Goal: Task Accomplishment & Management: Use online tool/utility

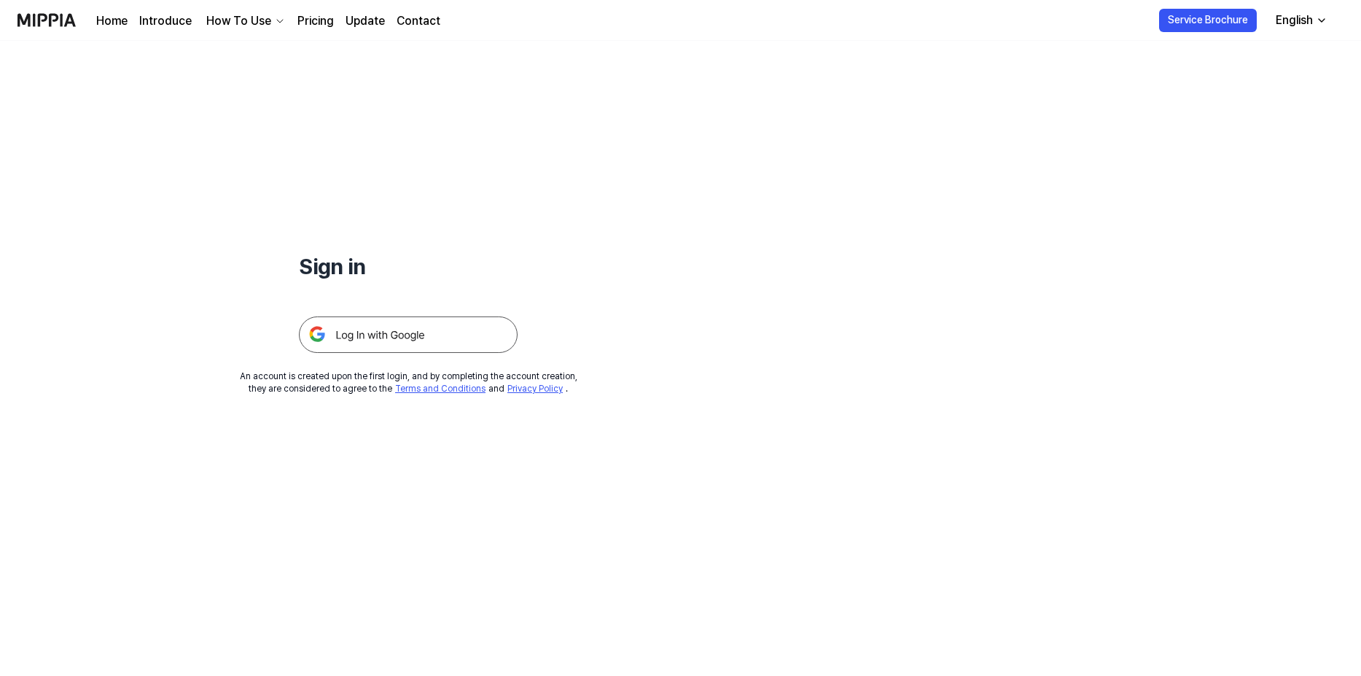
click at [407, 327] on img at bounding box center [408, 334] width 219 height 36
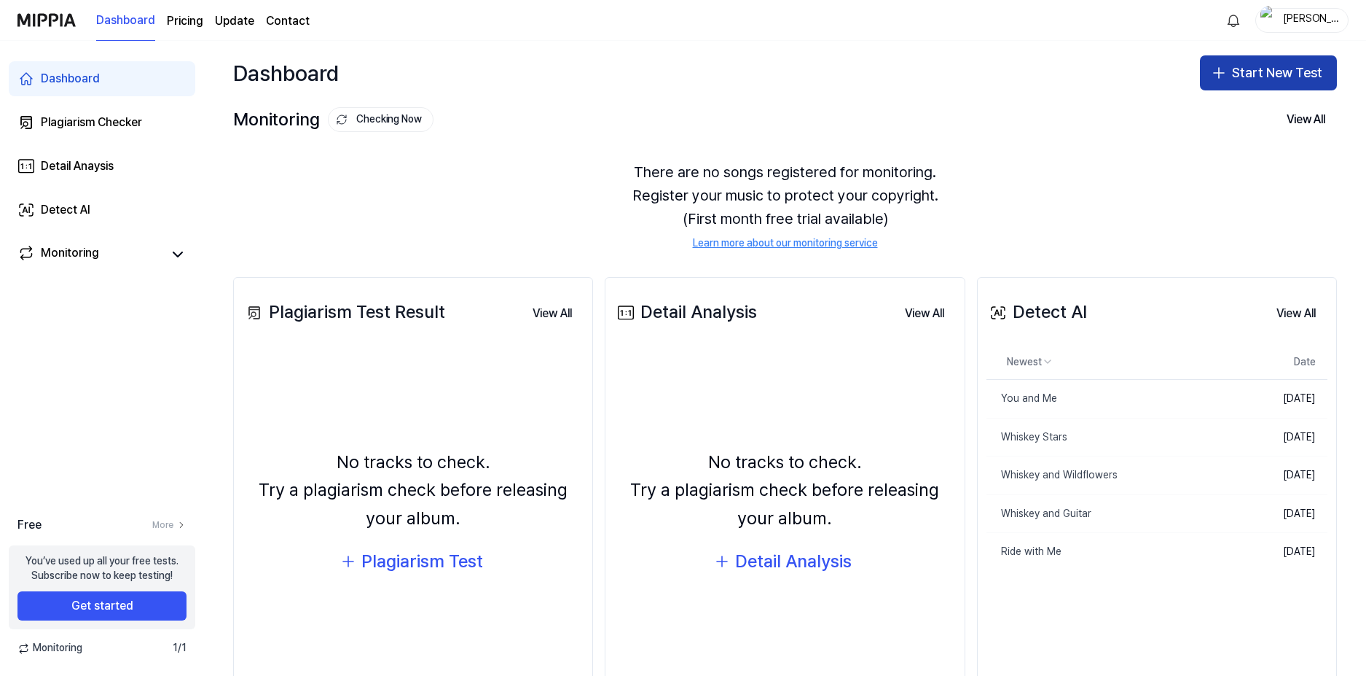
click at [1227, 71] on button "Start New Test" at bounding box center [1268, 72] width 137 height 35
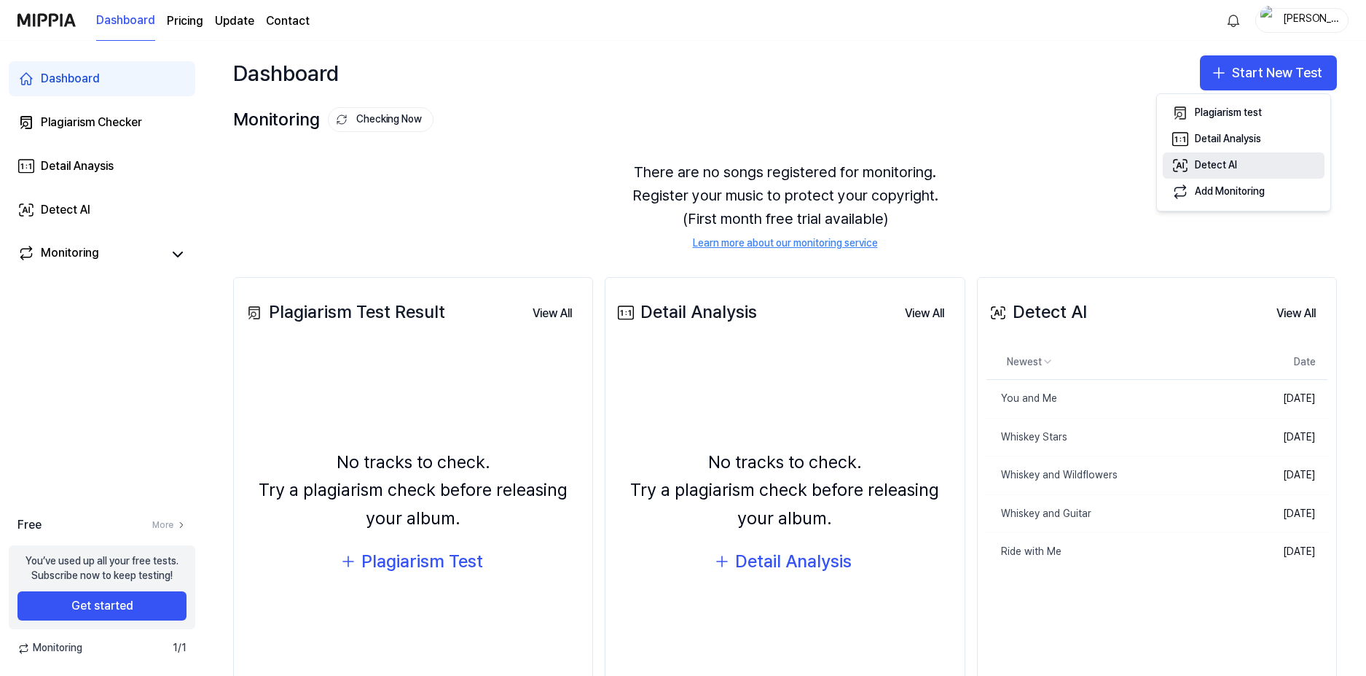
click at [1205, 169] on div "Detect AI" at bounding box center [1216, 165] width 42 height 15
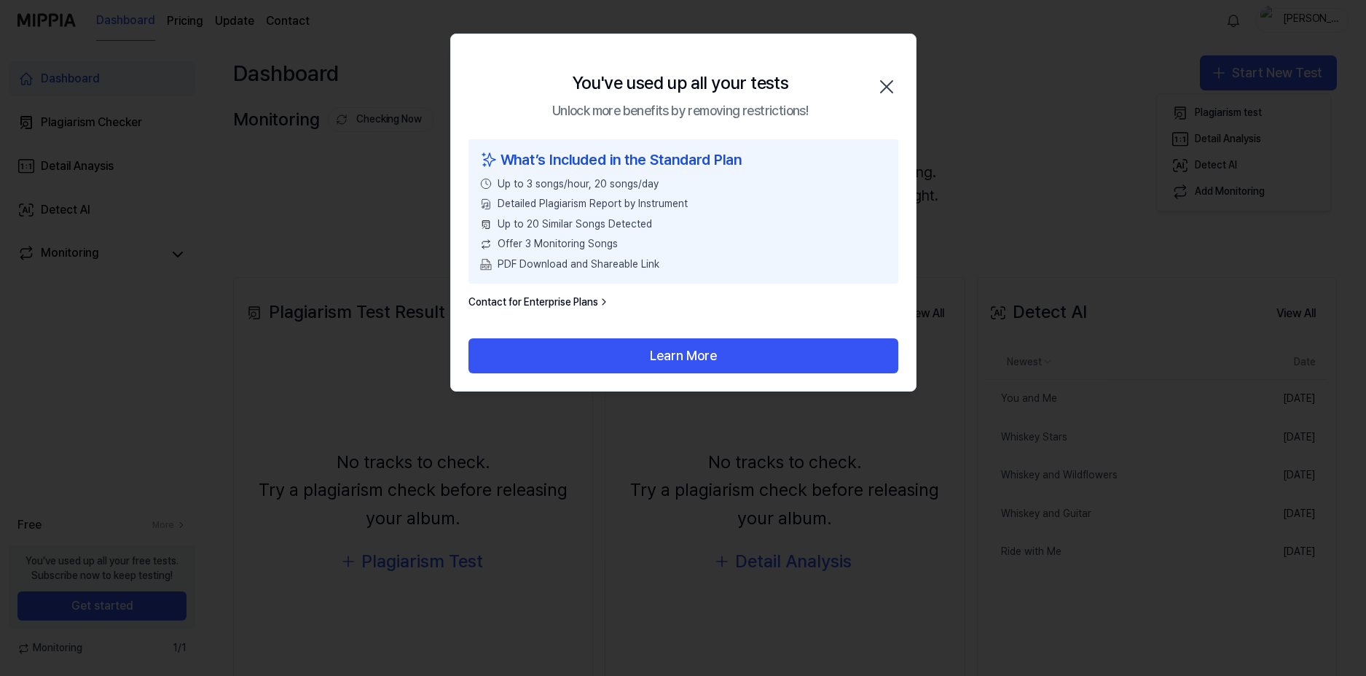
drag, startPoint x: 789, startPoint y: 81, endPoint x: 803, endPoint y: 81, distance: 14.6
click at [789, 81] on h2 "You've used up all your tests Unlock more benefits by removing restrictions!" at bounding box center [680, 95] width 256 height 52
click at [888, 89] on icon "button" at bounding box center [887, 87] width 12 height 12
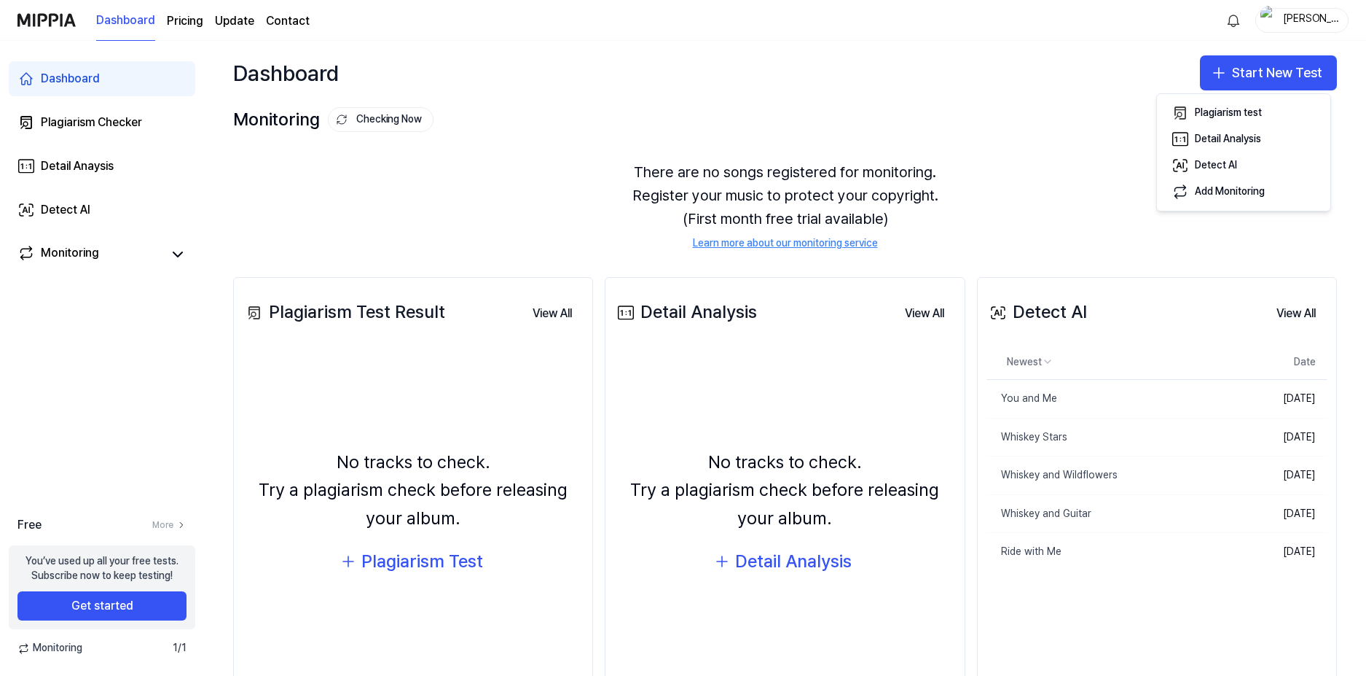
click at [1299, 26] on div "Nam Dao" at bounding box center [1311, 20] width 57 height 16
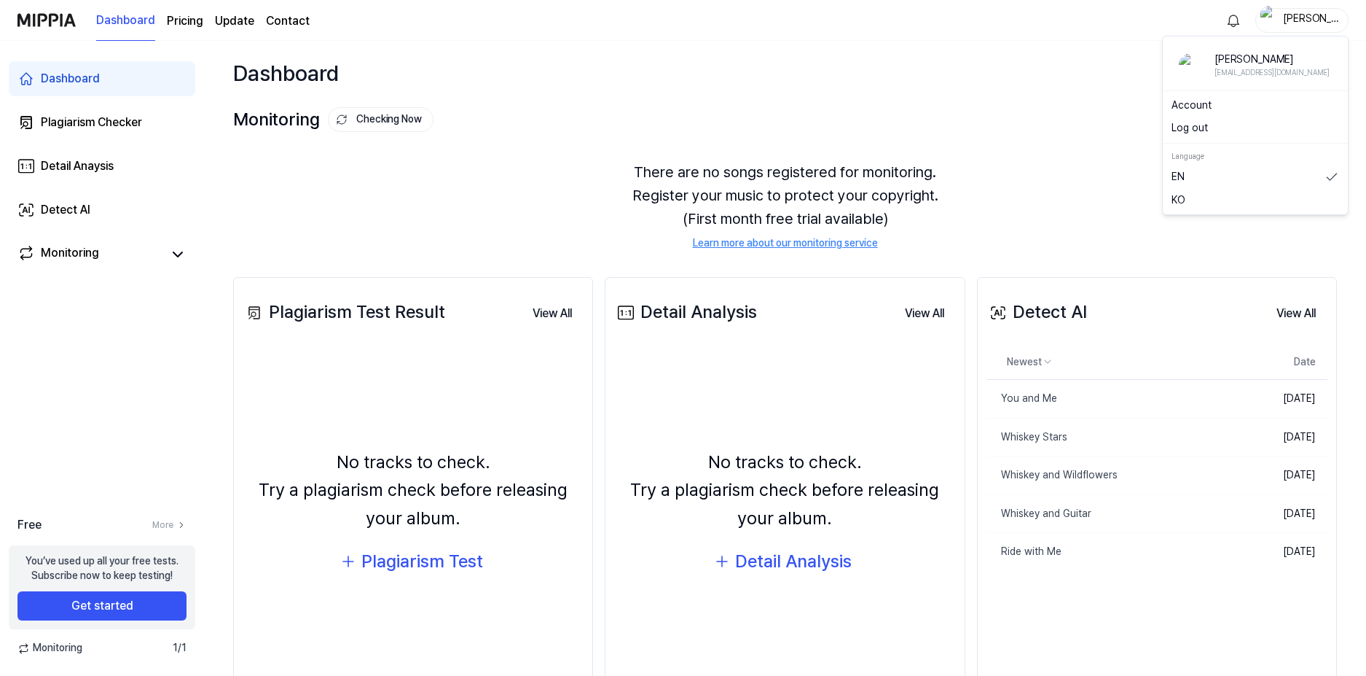
click at [611, 118] on div "Monitoring Checking Now View All" at bounding box center [785, 119] width 1104 height 23
click at [1224, 64] on icon "button" at bounding box center [1219, 72] width 17 height 17
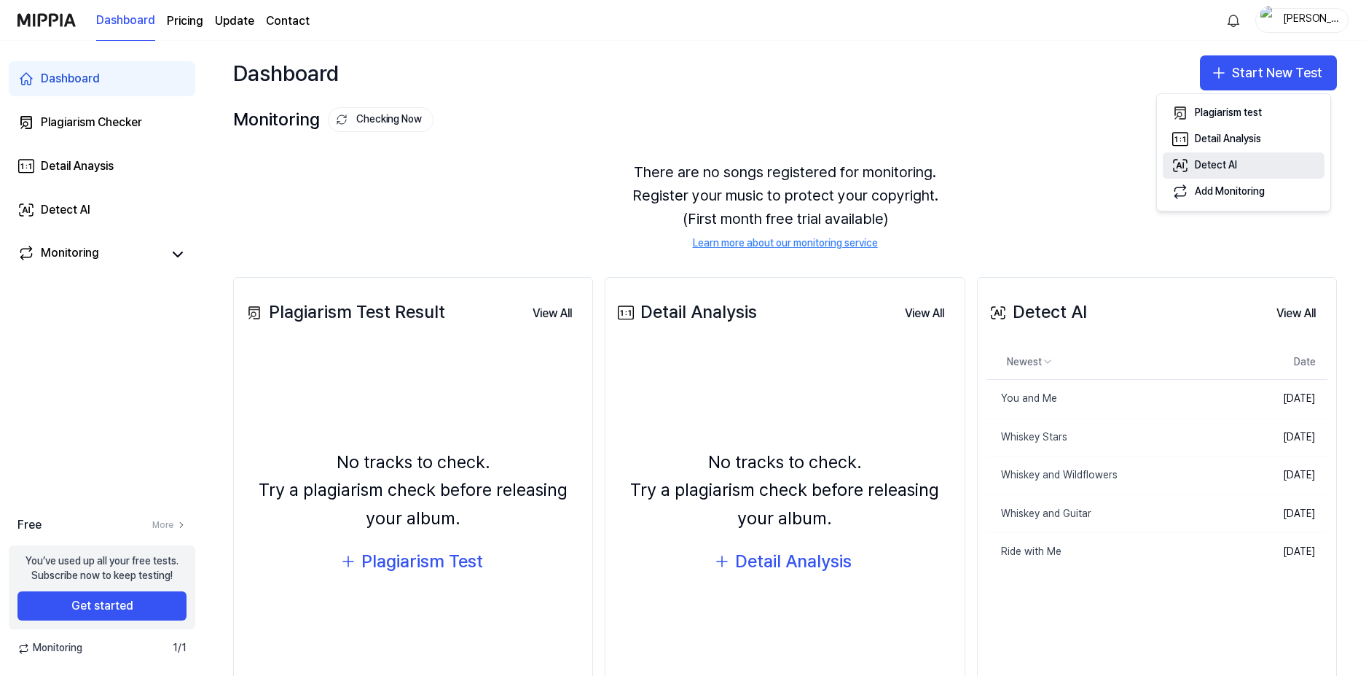
click at [1197, 165] on div "Detect AI" at bounding box center [1216, 165] width 42 height 15
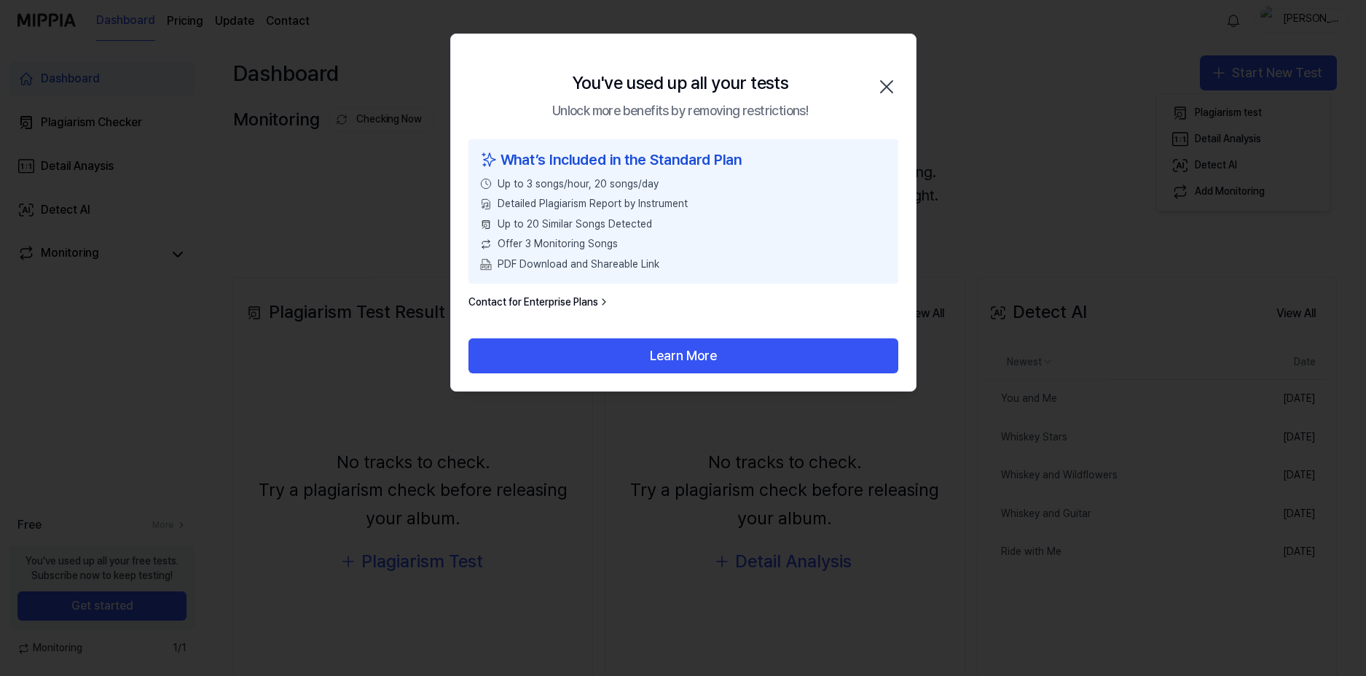
click at [880, 85] on icon "button" at bounding box center [886, 86] width 23 height 23
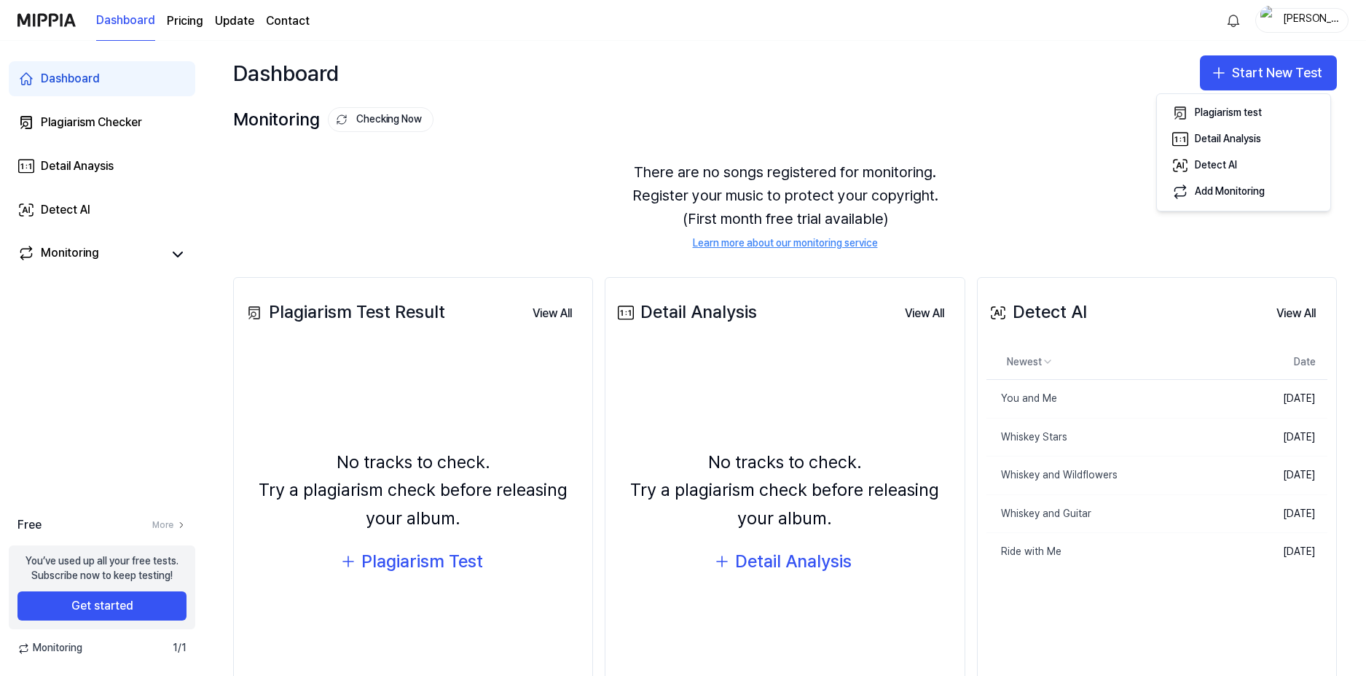
click at [1290, 25] on div "Nam Dao" at bounding box center [1311, 20] width 57 height 16
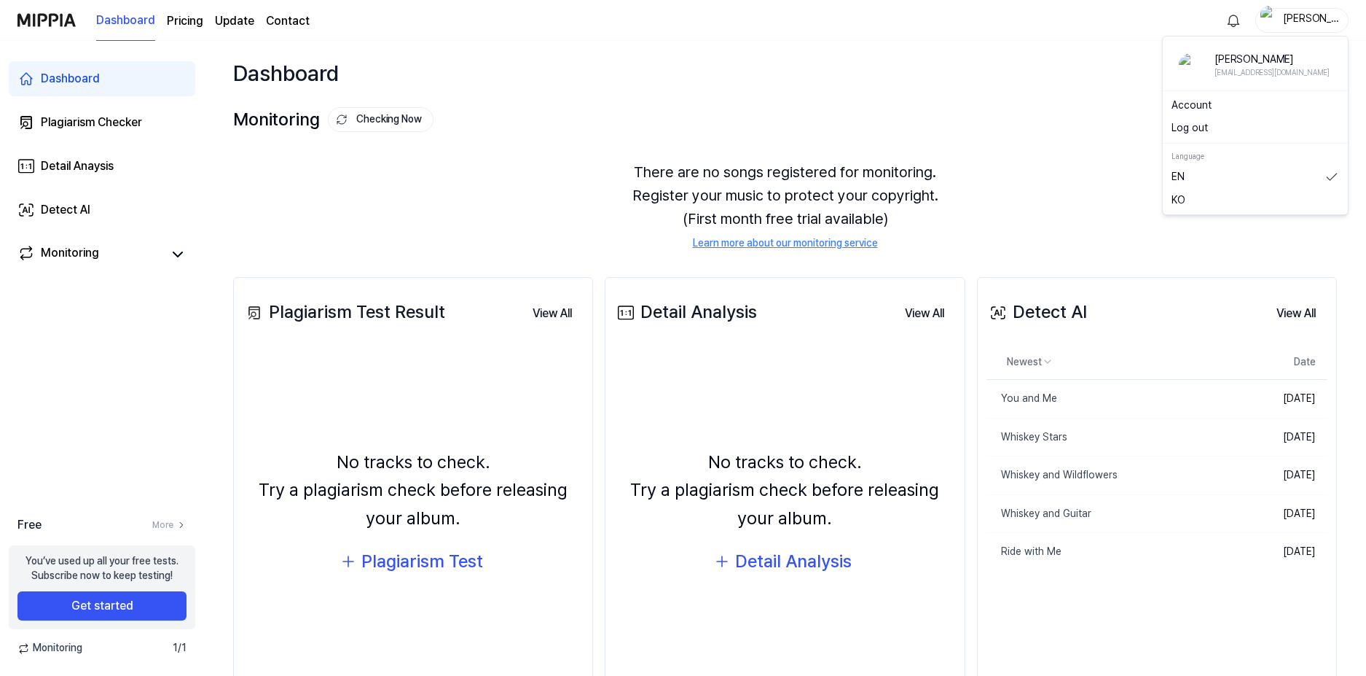
click at [1240, 127] on button "Log out" at bounding box center [1256, 128] width 168 height 15
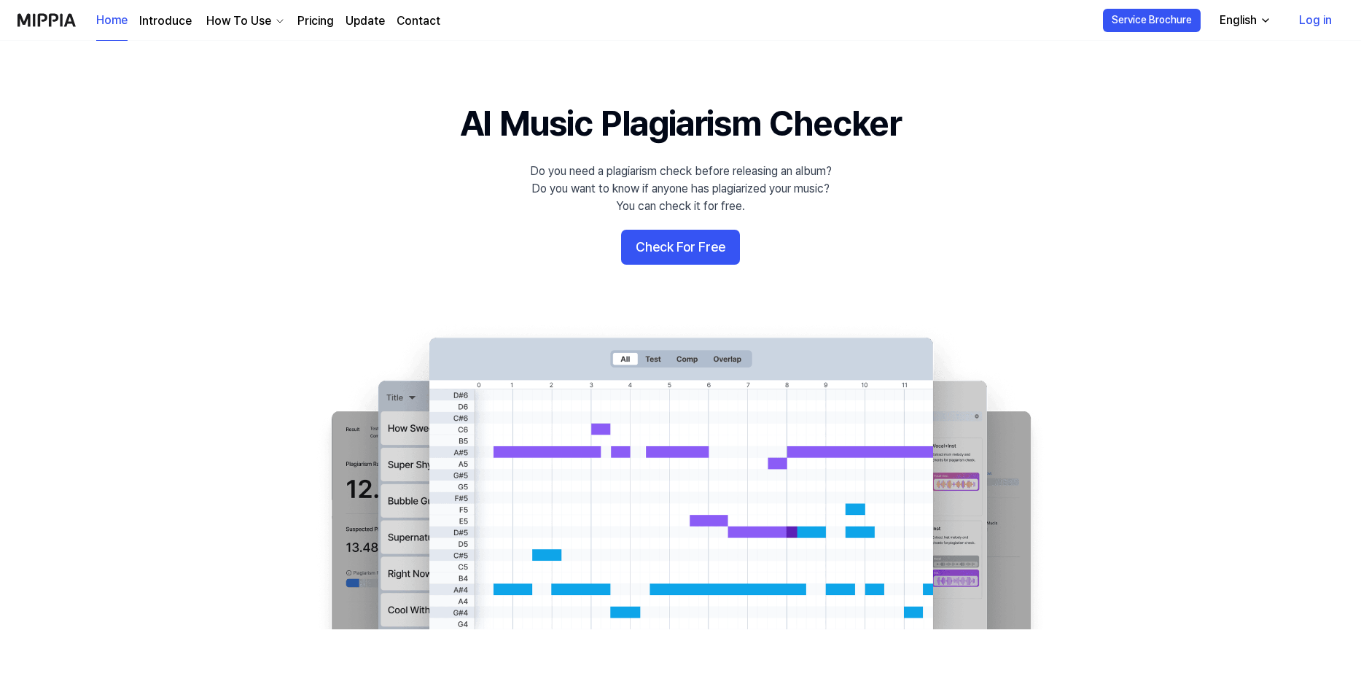
click at [1310, 23] on link "Log in" at bounding box center [1315, 20] width 56 height 41
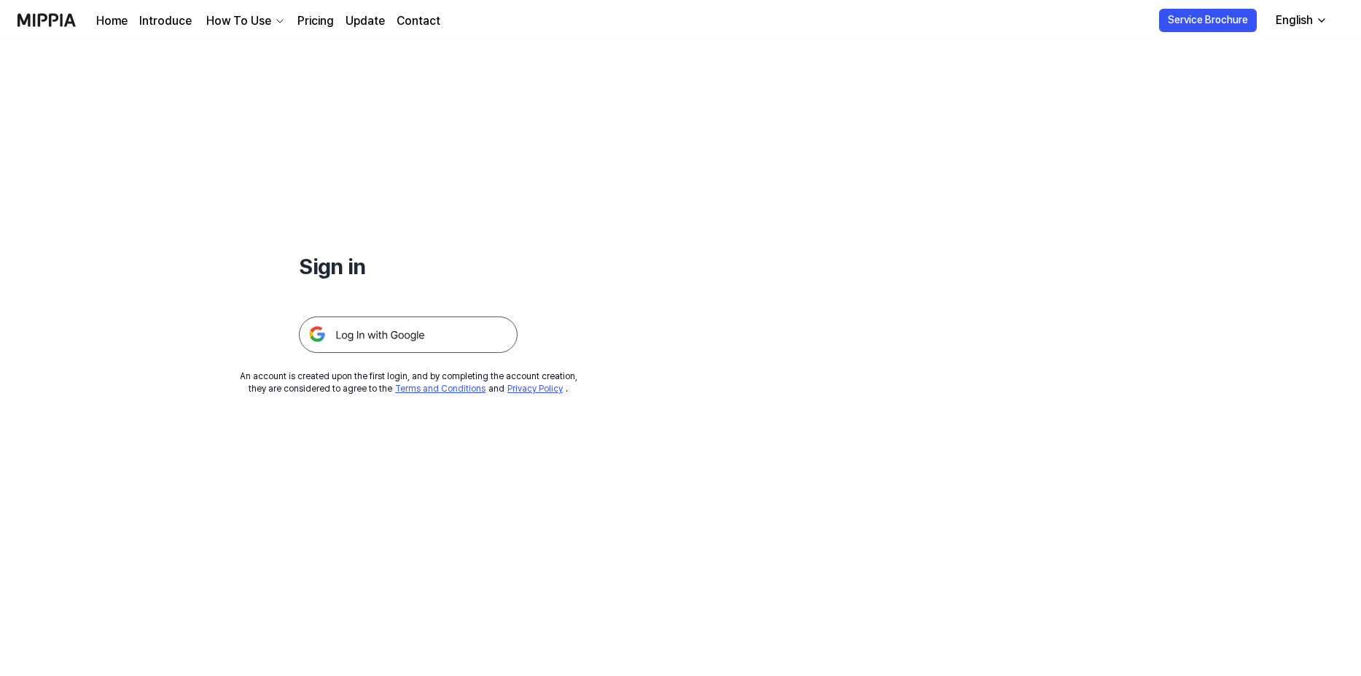
click at [406, 326] on img at bounding box center [408, 334] width 219 height 36
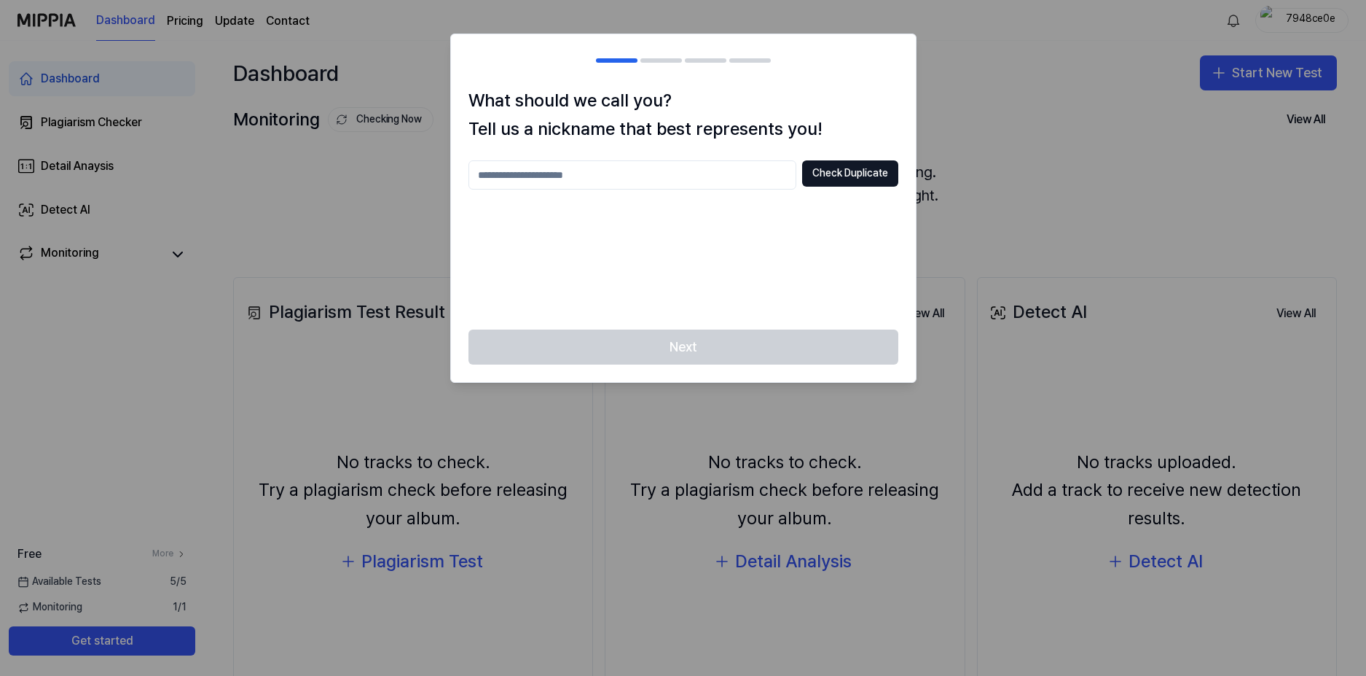
click at [624, 259] on div "Check Duplicate" at bounding box center [684, 236] width 430 height 152
click at [598, 179] on input "text" at bounding box center [633, 174] width 328 height 29
type input "**********"
click at [831, 170] on button "Check Duplicate" at bounding box center [850, 173] width 96 height 26
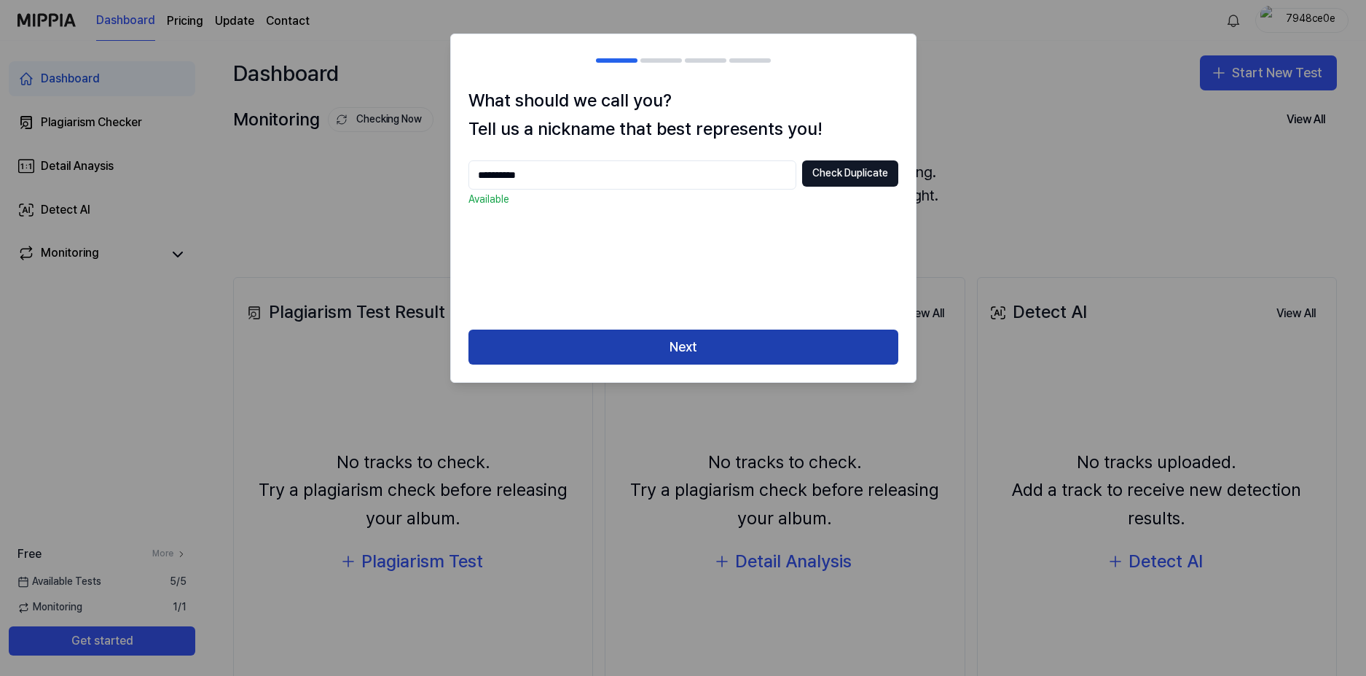
click at [697, 353] on button "Next" at bounding box center [684, 346] width 430 height 35
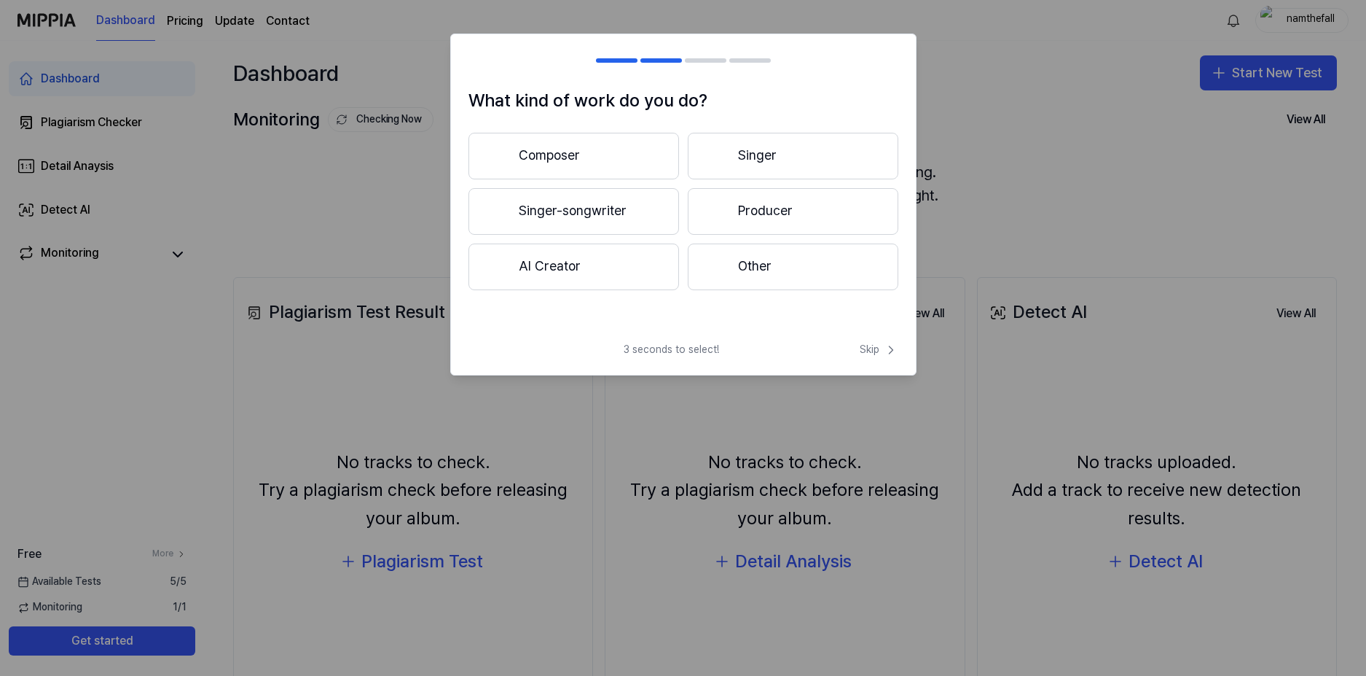
click at [772, 255] on button "Other" at bounding box center [793, 266] width 211 height 47
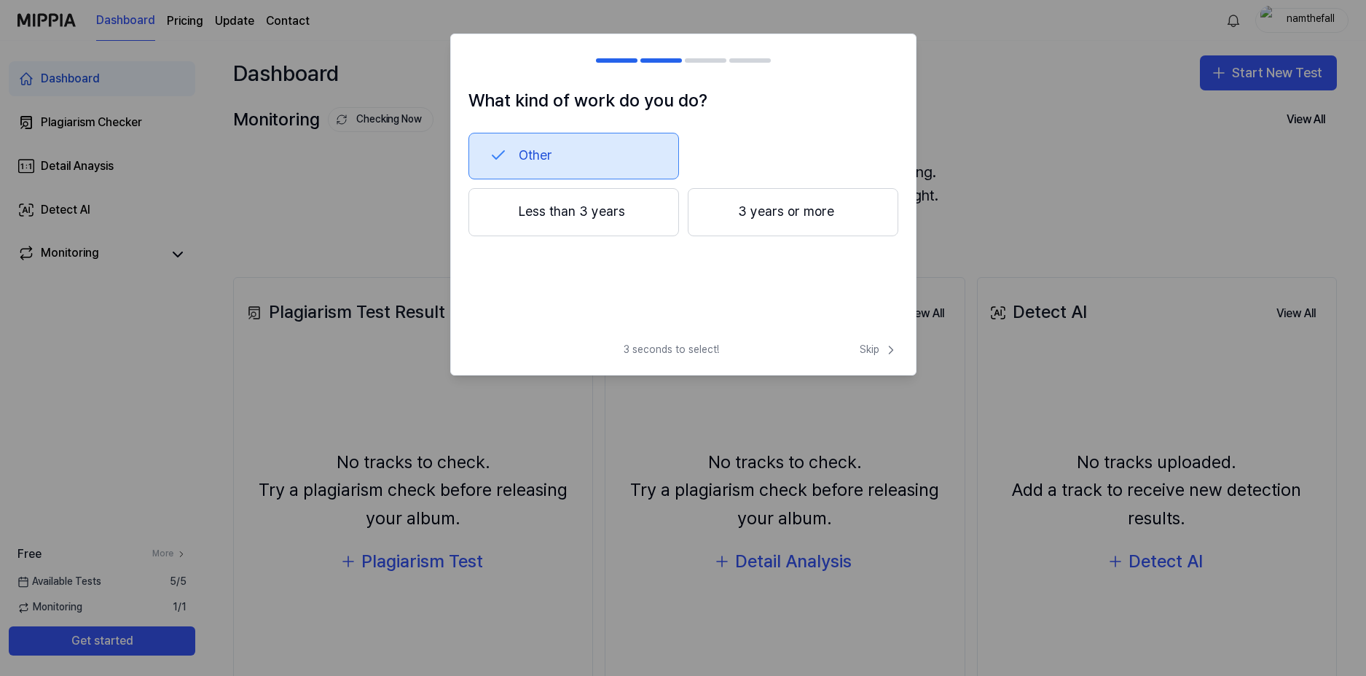
click at [626, 227] on button "Less than 3 years" at bounding box center [574, 212] width 211 height 48
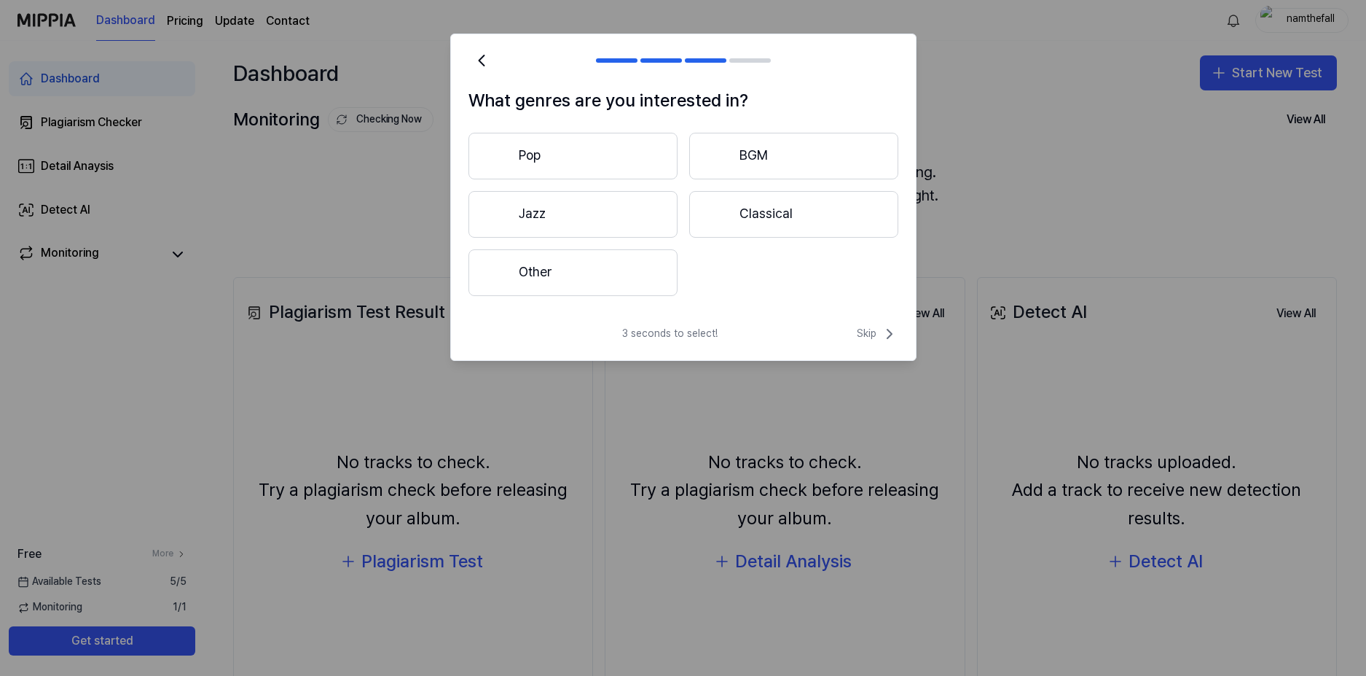
click at [638, 269] on button "Other" at bounding box center [573, 272] width 209 height 47
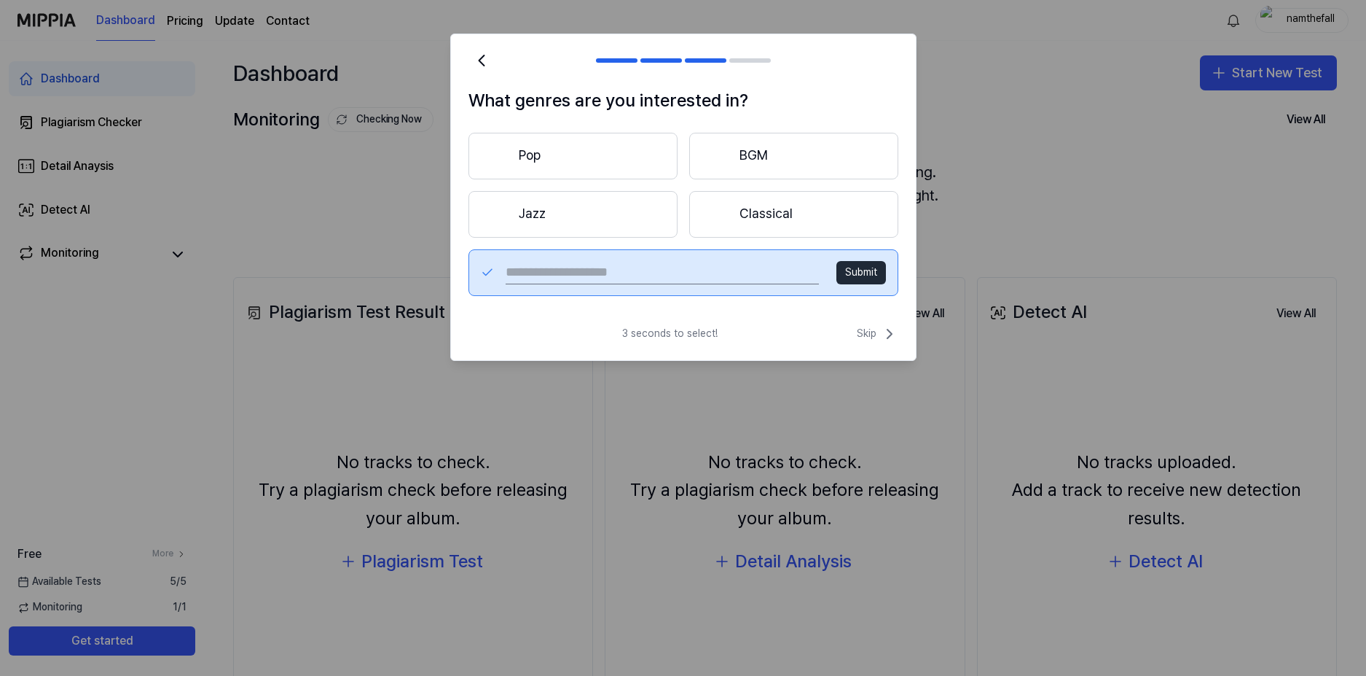
click at [751, 269] on input "text" at bounding box center [662, 272] width 313 height 23
type input "****"
click at [869, 277] on button "Submit" at bounding box center [862, 272] width 50 height 23
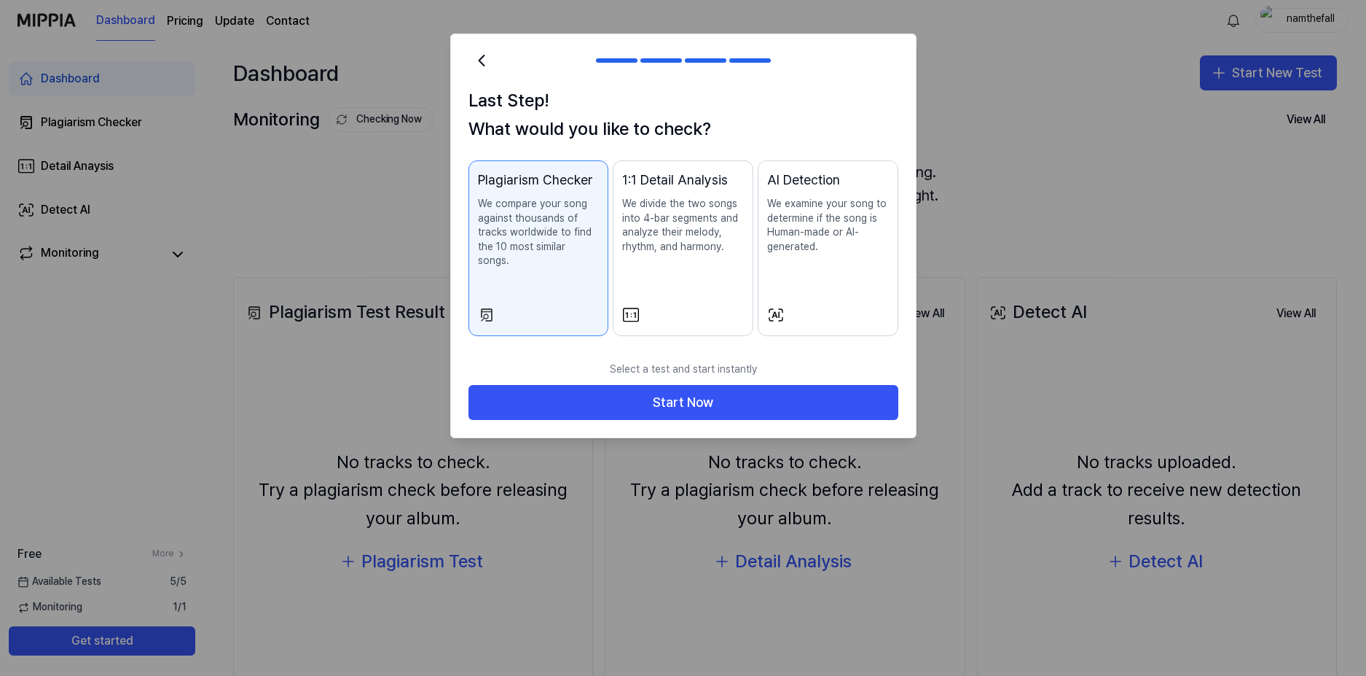
click at [795, 249] on p "We examine your song to determine if the song is Human-made or AI-generated." at bounding box center [828, 225] width 122 height 57
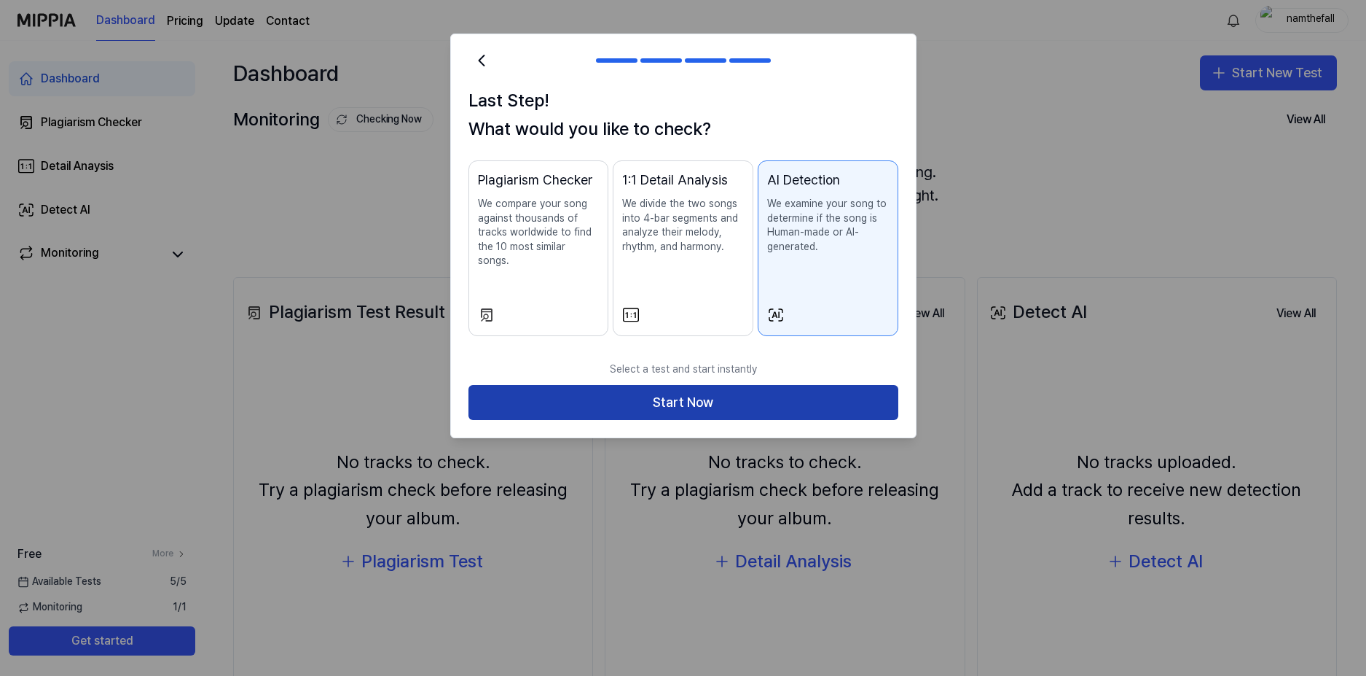
click at [721, 390] on button "Start Now" at bounding box center [684, 402] width 430 height 35
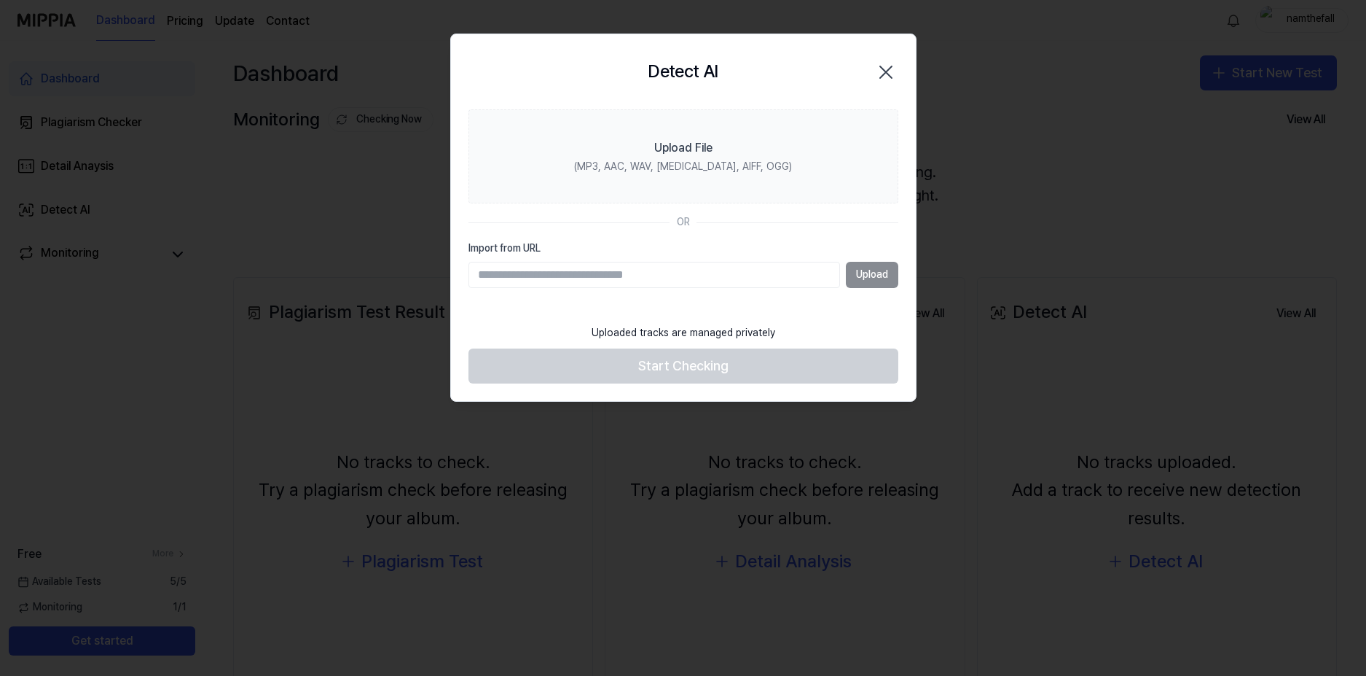
click at [880, 69] on icon "button" at bounding box center [886, 71] width 23 height 23
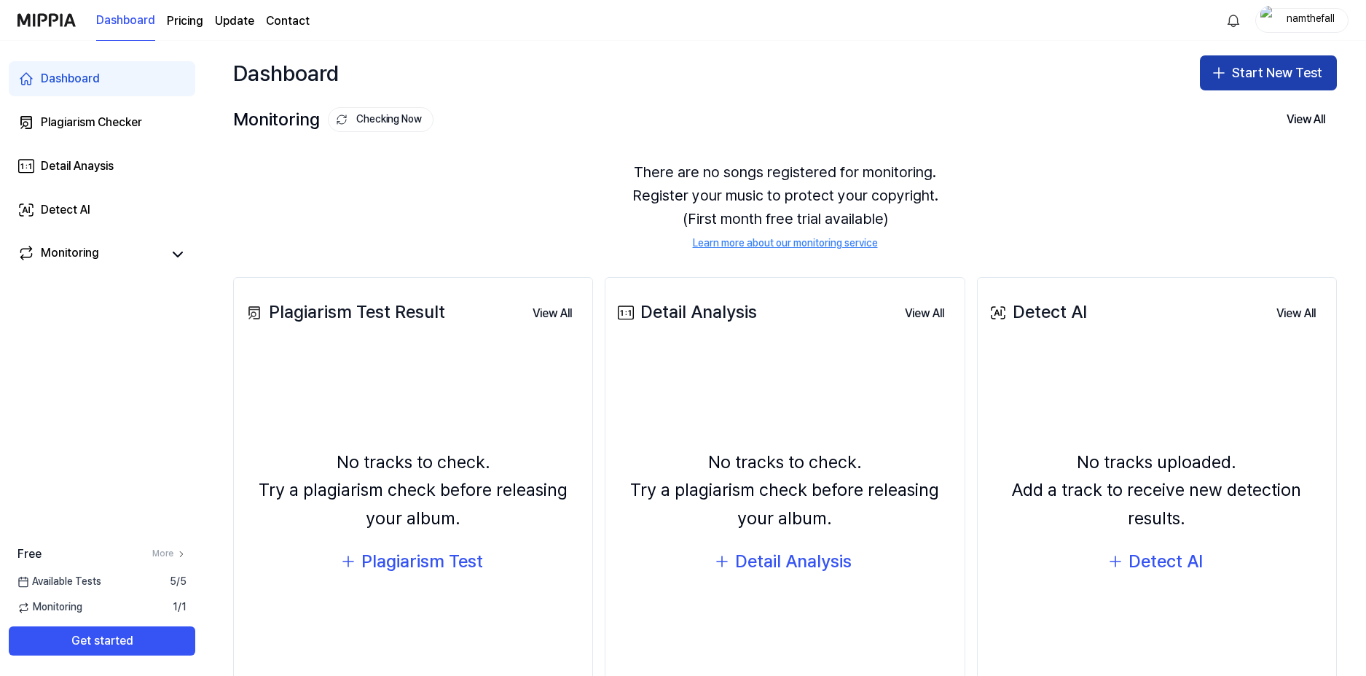
click at [1261, 60] on button "Start New Test" at bounding box center [1268, 72] width 137 height 35
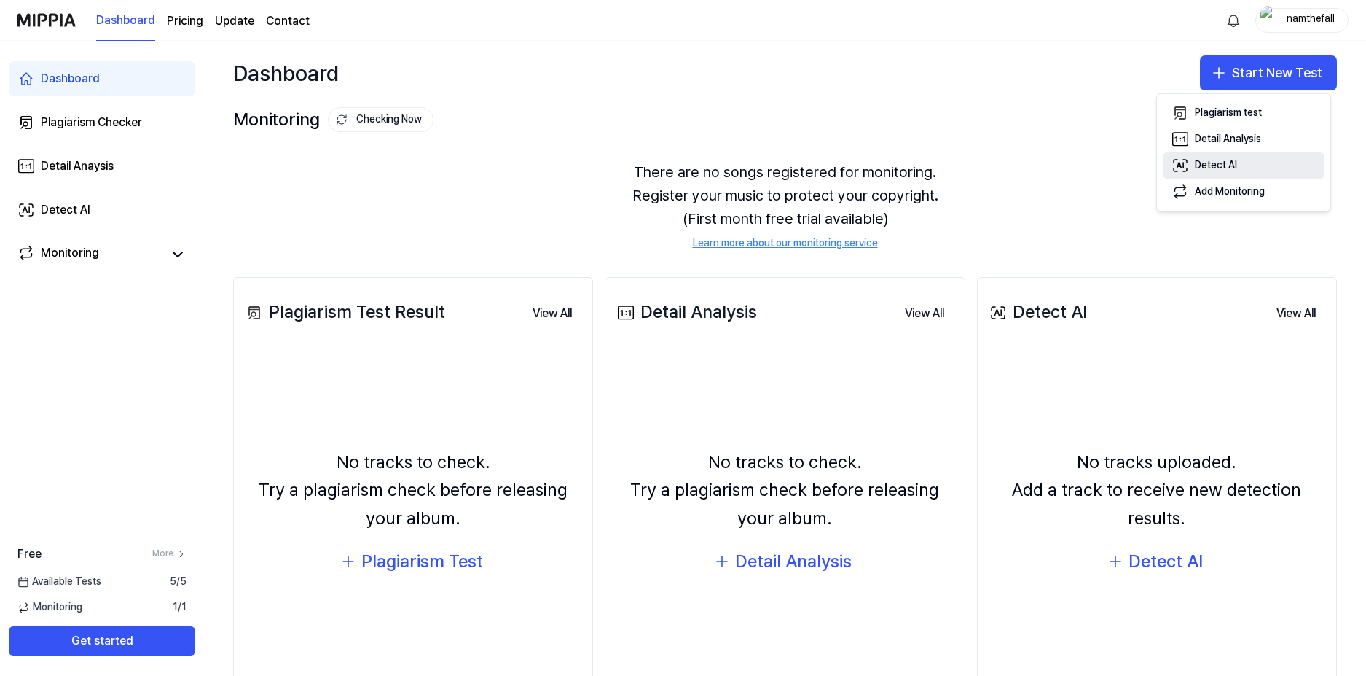
click at [1203, 156] on button "Detect AI" at bounding box center [1244, 165] width 162 height 26
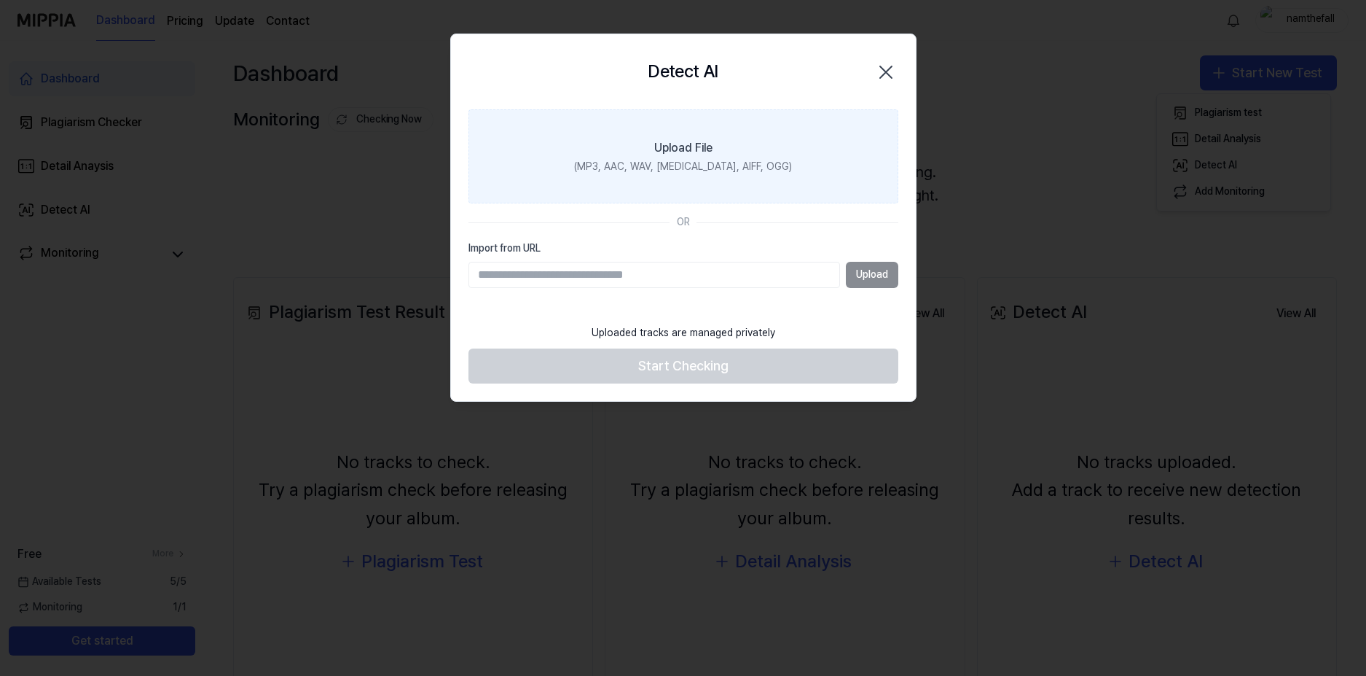
click at [716, 166] on div "(MP3, AAC, WAV, [MEDICAL_DATA], AIFF, OGG)" at bounding box center [683, 167] width 218 height 15
click at [0, 0] on input "Upload File (MP3, AAC, WAV, [MEDICAL_DATA], AIFF, OGG)" at bounding box center [0, 0] width 0 height 0
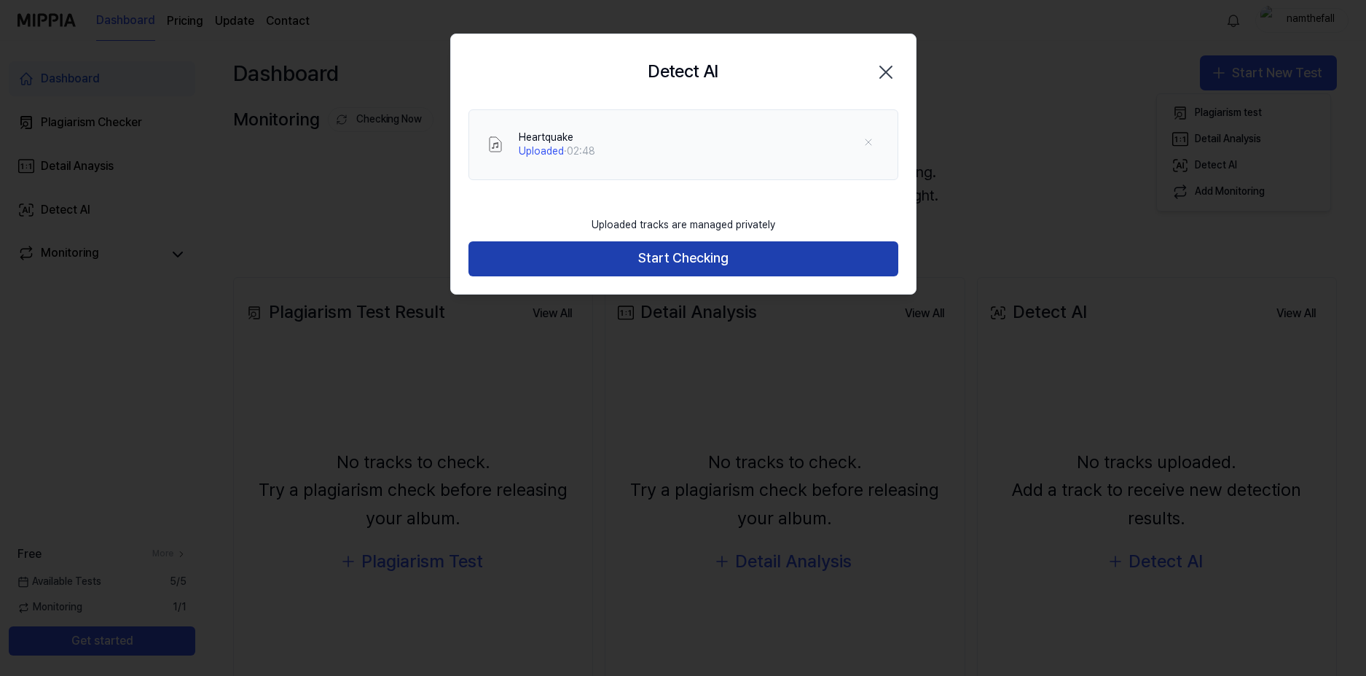
click at [575, 268] on button "Start Checking" at bounding box center [684, 258] width 430 height 35
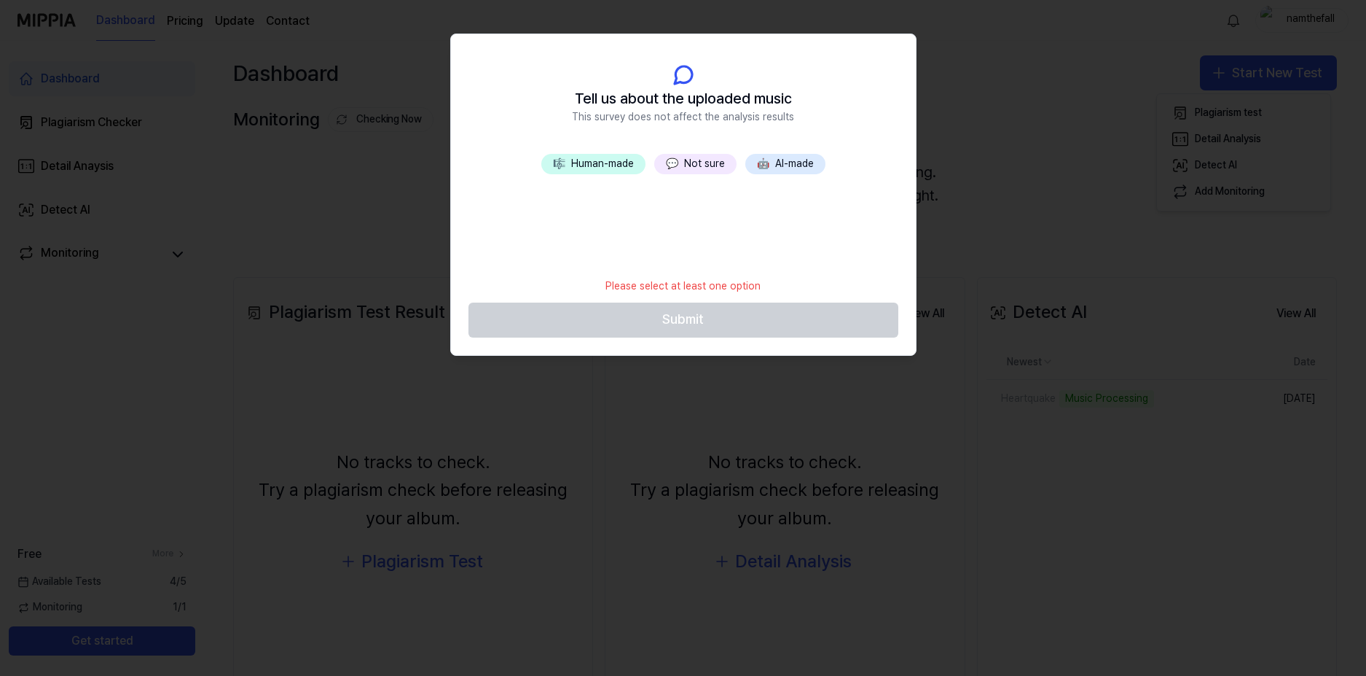
click at [715, 160] on button "💬 Not sure" at bounding box center [695, 164] width 82 height 20
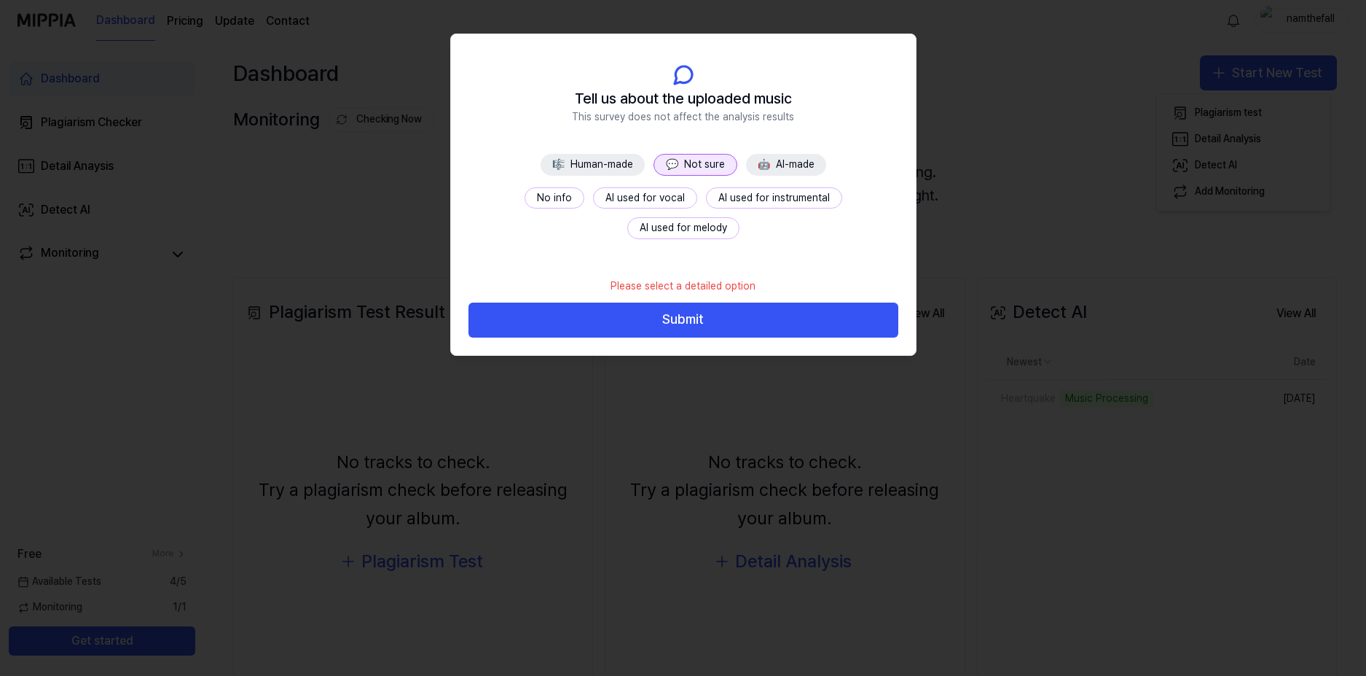
click at [525, 197] on button "No info" at bounding box center [555, 198] width 60 height 22
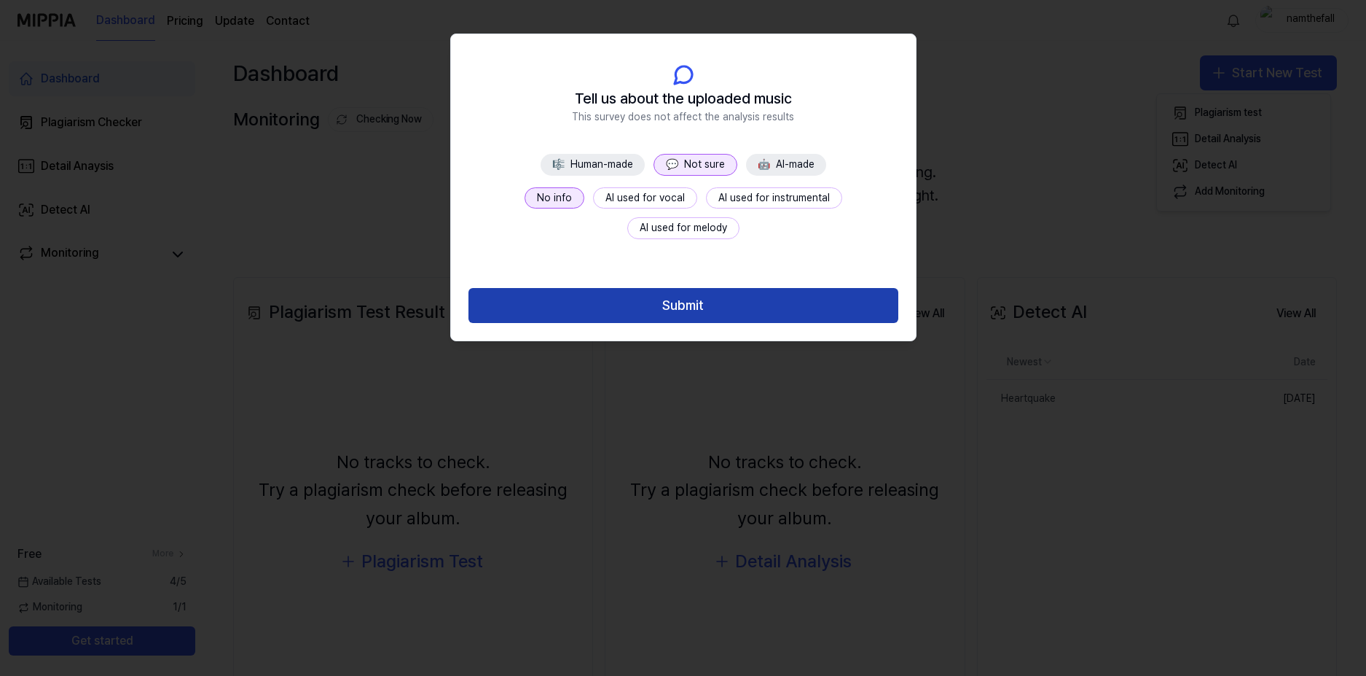
click at [674, 297] on button "Submit" at bounding box center [684, 305] width 430 height 35
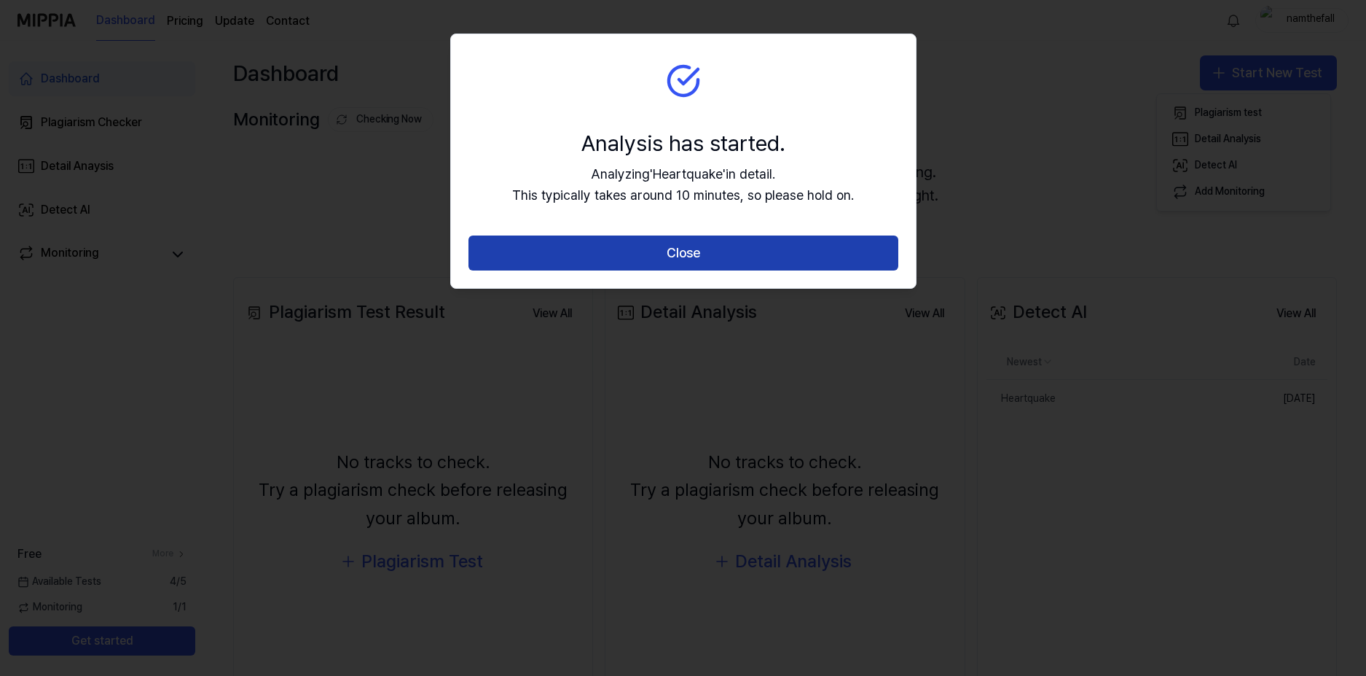
click at [688, 256] on button "Close" at bounding box center [684, 252] width 430 height 35
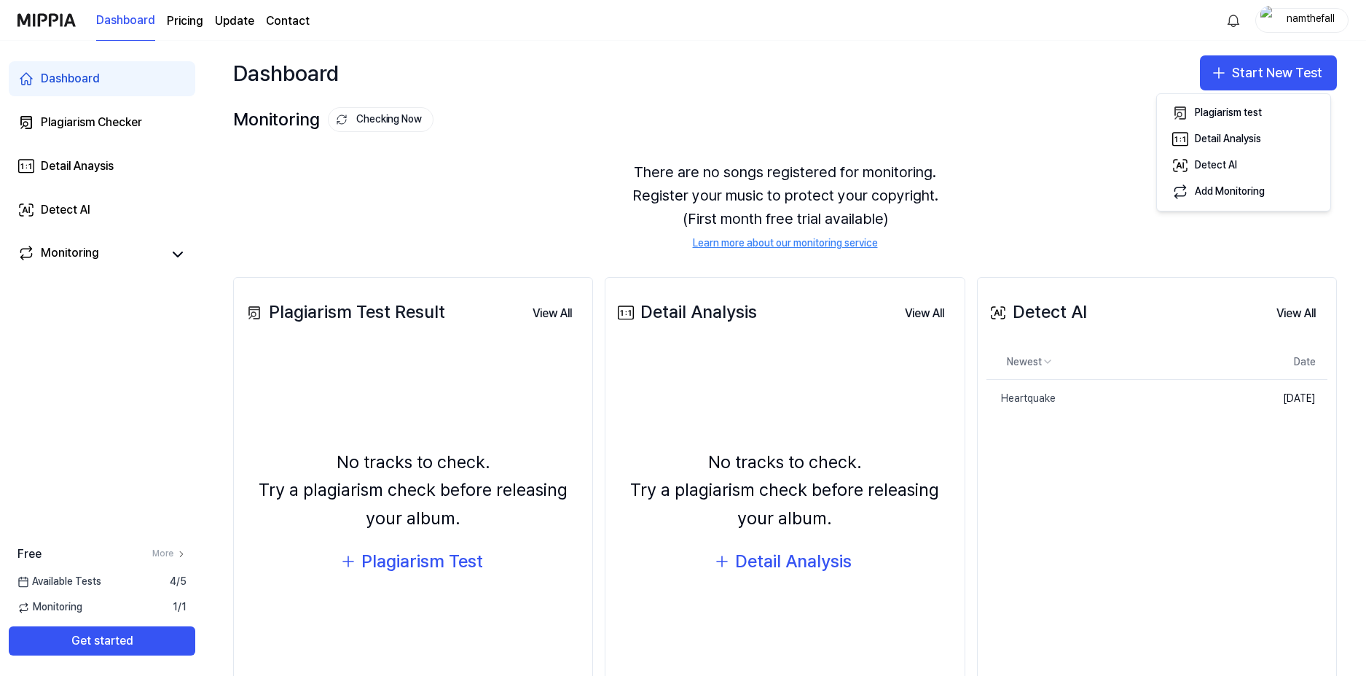
click at [752, 140] on div "Monitoring Checking Now View All Monitoring There are no songs registered for m…" at bounding box center [785, 176] width 1162 height 143
click at [1275, 310] on button "View All" at bounding box center [1296, 313] width 63 height 29
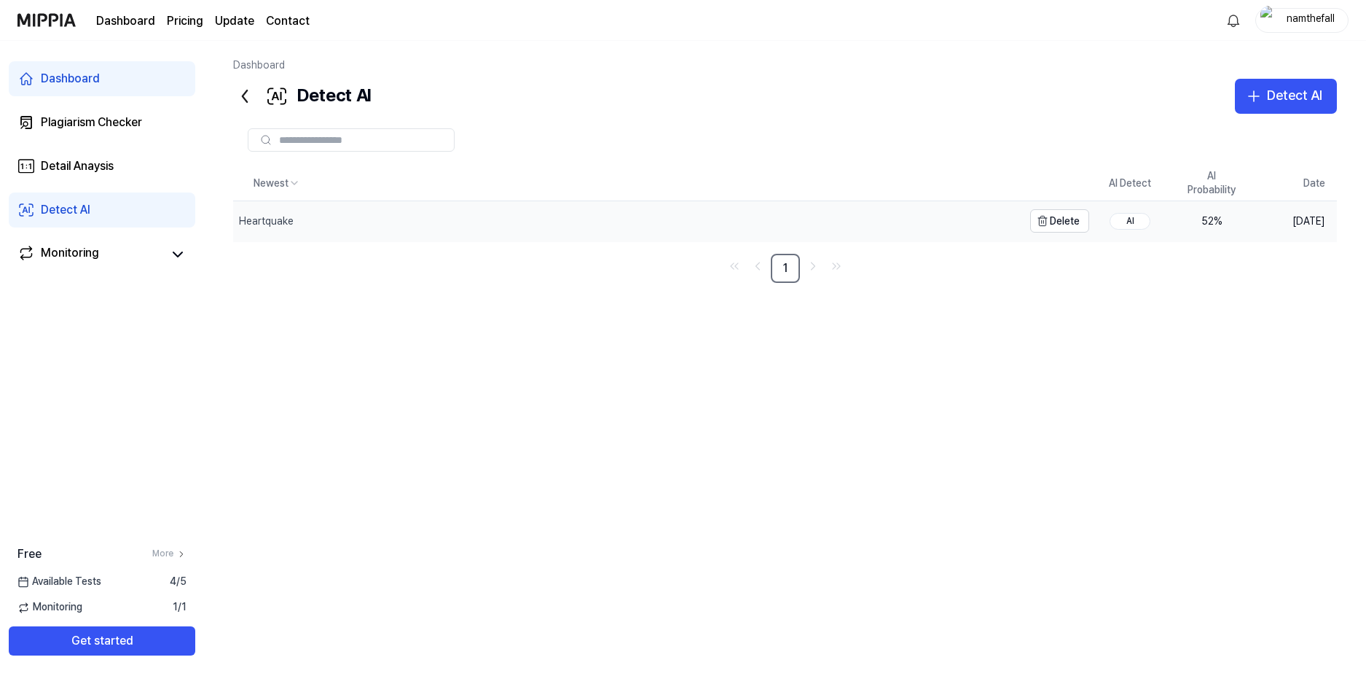
click at [367, 220] on div "Heartquake" at bounding box center [628, 221] width 790 height 40
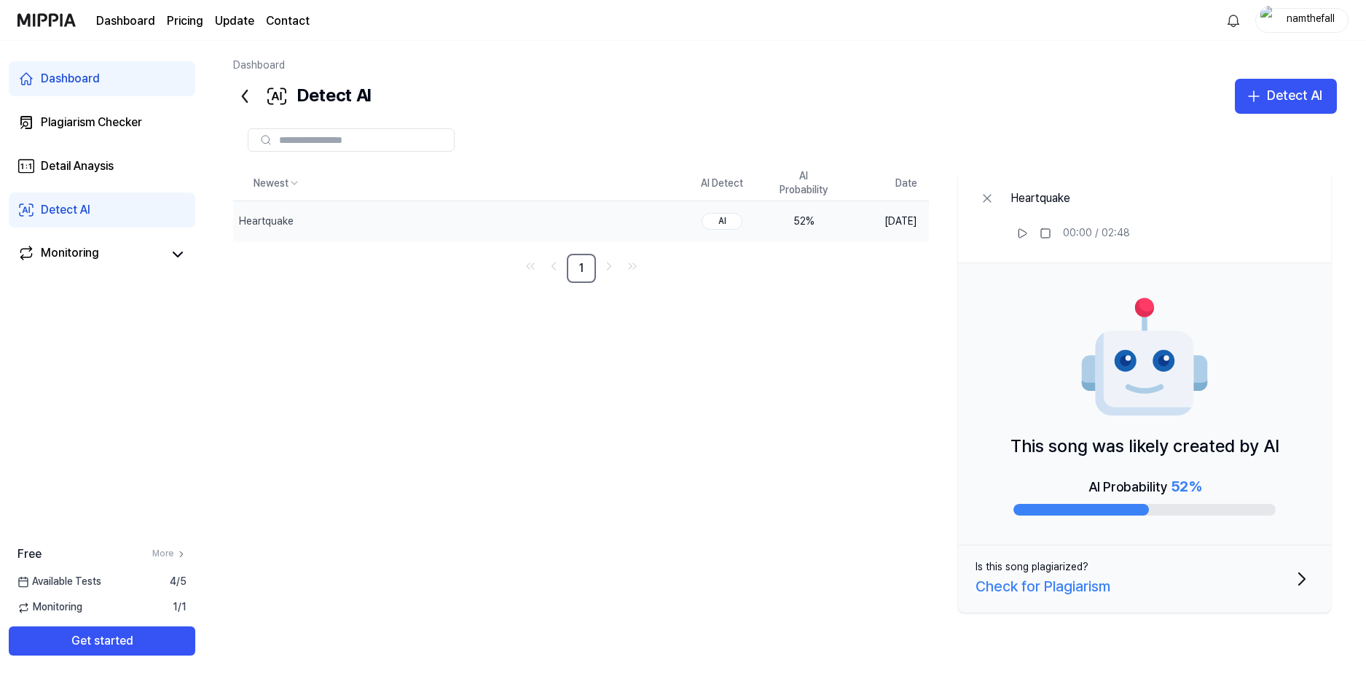
click at [660, 402] on div "Newest AI Detect AI Probability Date Heartquake Delete AI 52 % [DATE] 1 Heartqu…" at bounding box center [785, 392] width 1104 height 452
click at [708, 351] on div "Newest AI Detect AI Probability Date Heartquake Delete AI 52 % [DATE] 1 Heartqu…" at bounding box center [785, 392] width 1104 height 452
click at [864, 224] on td "[DATE]" at bounding box center [887, 221] width 85 height 41
click at [289, 93] on div "Detect AI" at bounding box center [302, 96] width 138 height 35
click at [99, 168] on div "Detail Anaysis" at bounding box center [77, 165] width 73 height 17
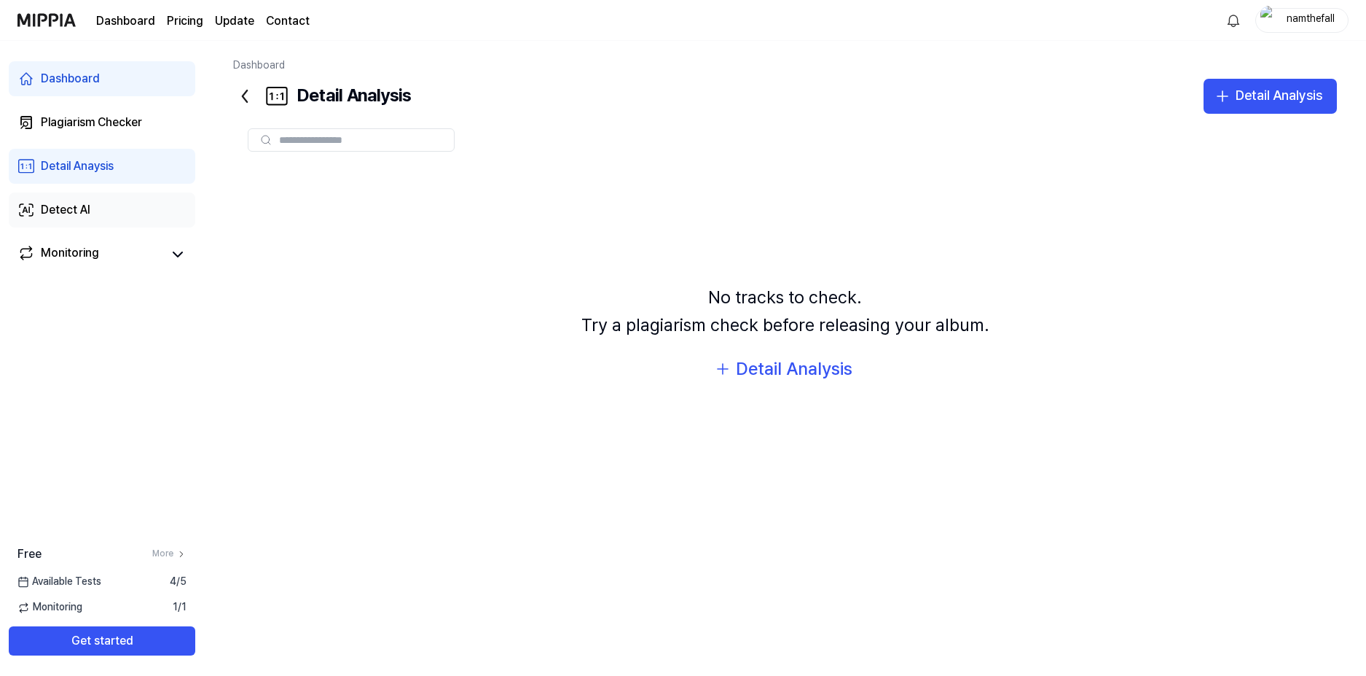
click at [87, 203] on div "Detect AI" at bounding box center [66, 209] width 50 height 17
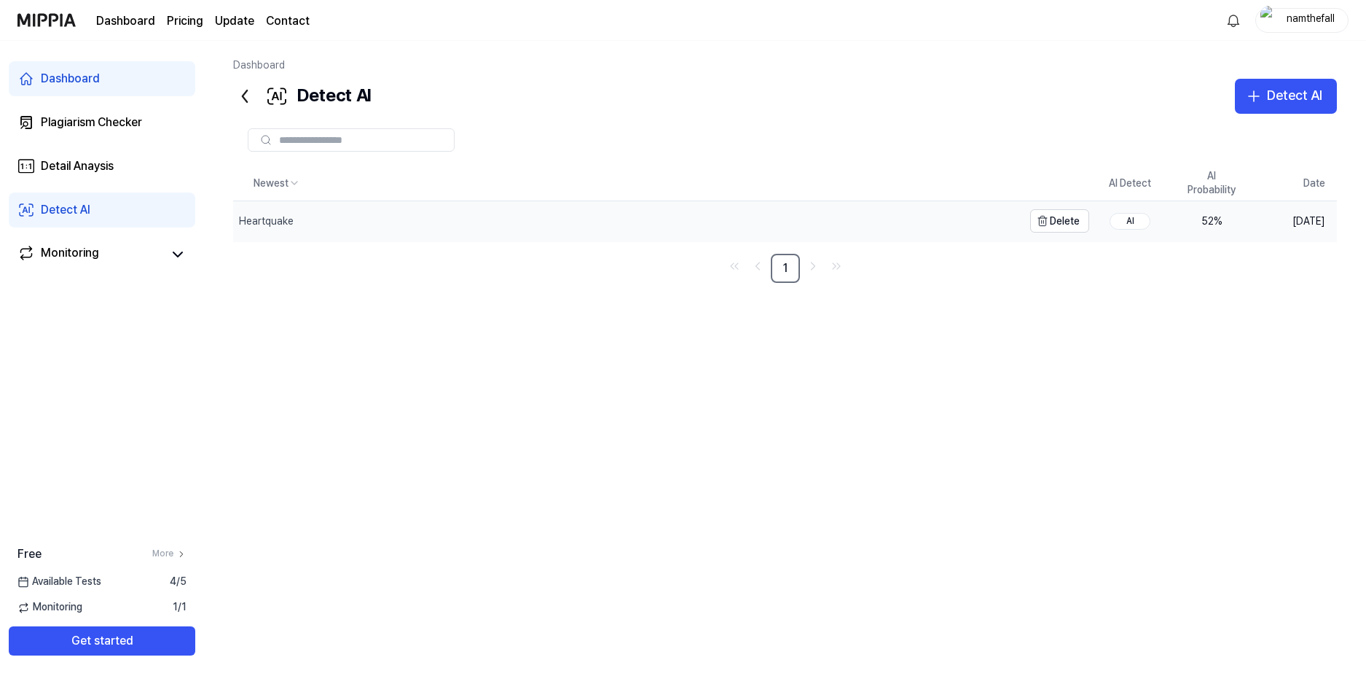
click at [342, 227] on div "Heartquake" at bounding box center [628, 221] width 790 height 40
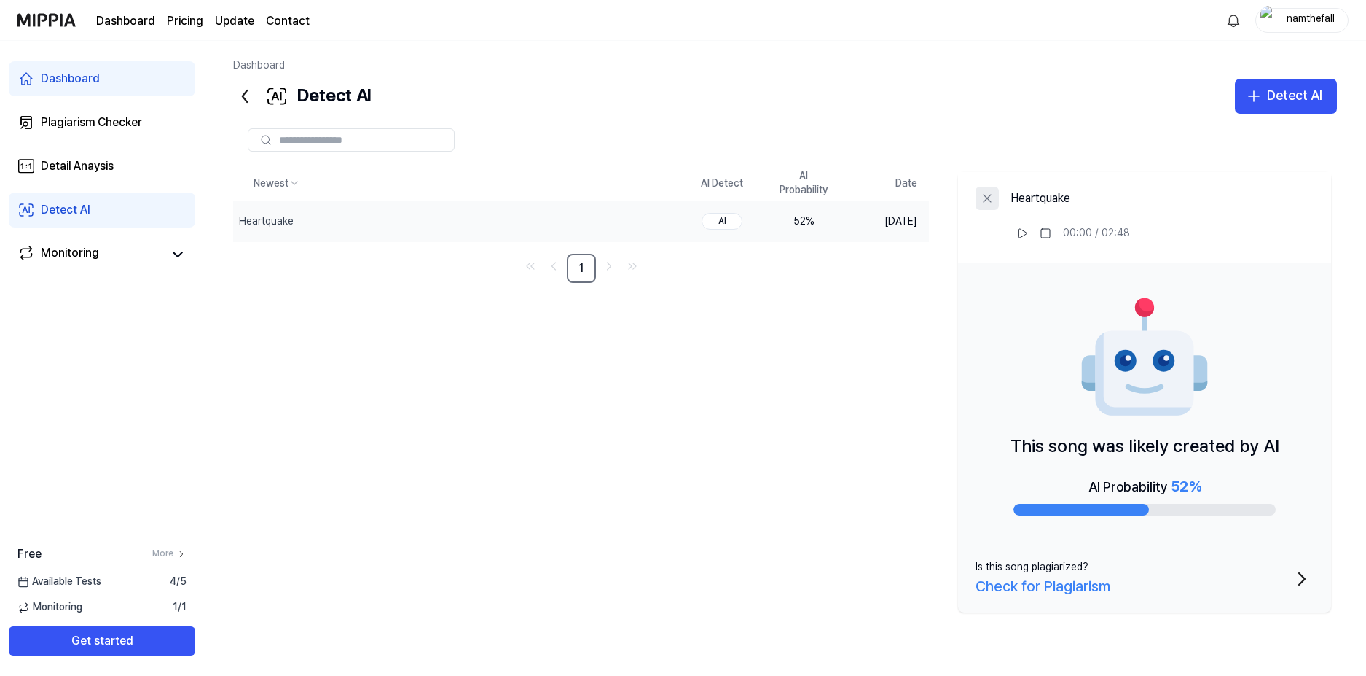
click at [987, 197] on icon at bounding box center [987, 198] width 15 height 15
